Goal: Transaction & Acquisition: Purchase product/service

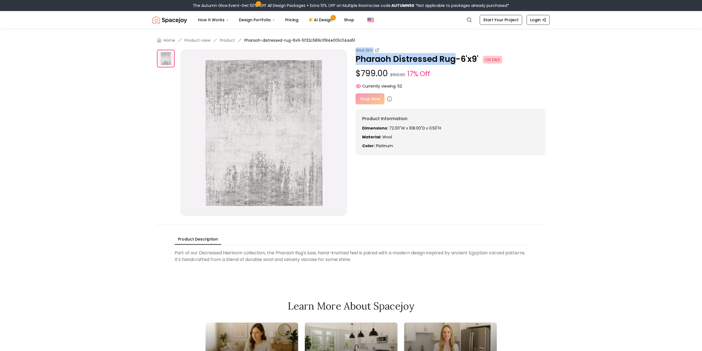
drag, startPoint x: 456, startPoint y: 59, endPoint x: 341, endPoint y: 61, distance: 114.8
click at [341, 61] on div "West Elm Pharaoh Distressed Rug-6'x9' ON SALE $799.00 $958.80 17% Off Currently…" at bounding box center [351, 131] width 388 height 168
click at [480, 73] on p "$799.00 $958.80 17% Off" at bounding box center [450, 73] width 190 height 10
drag, startPoint x: 478, startPoint y: 57, endPoint x: 353, endPoint y: 57, distance: 124.9
click at [353, 57] on div "West Elm Pharaoh Distressed Rug-6'x9' ON SALE $799.00 $958.80 17% Off Currently…" at bounding box center [351, 131] width 388 height 168
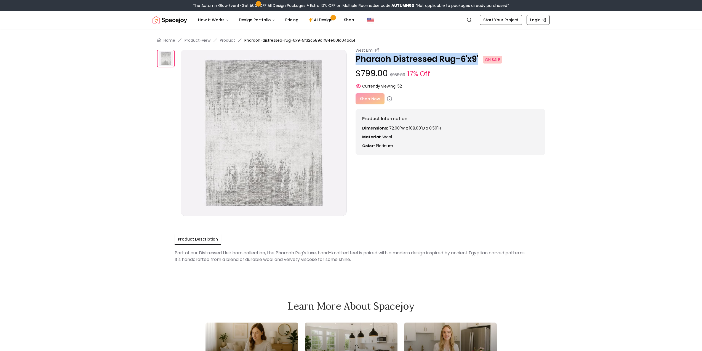
copy p "Pharaoh Distressed Rug-6'x9'"
